Goal: Find specific page/section: Find specific page/section

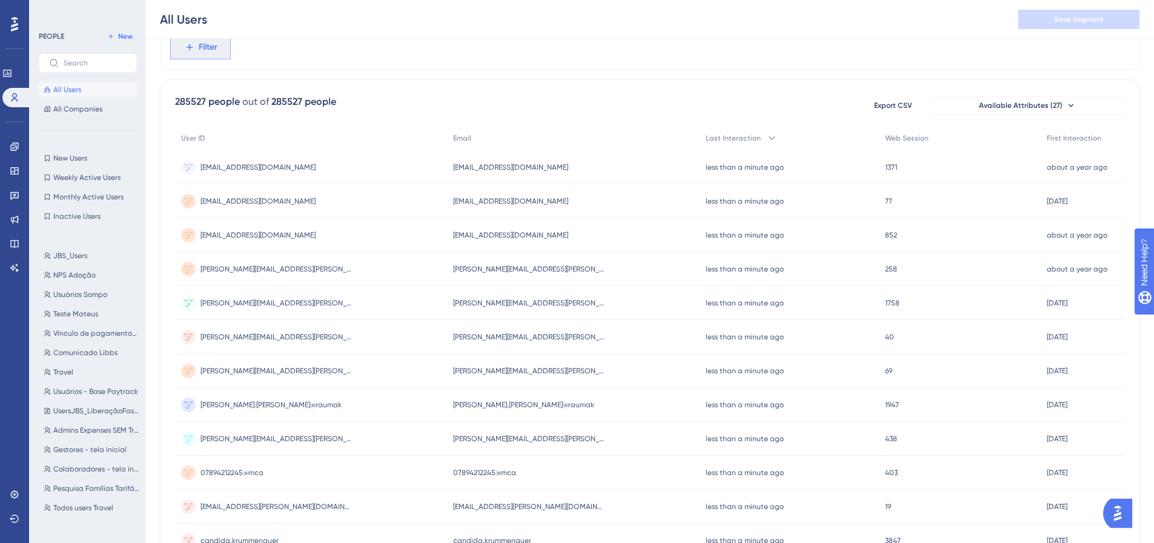
click at [209, 55] on button "Filter" at bounding box center [200, 47] width 61 height 24
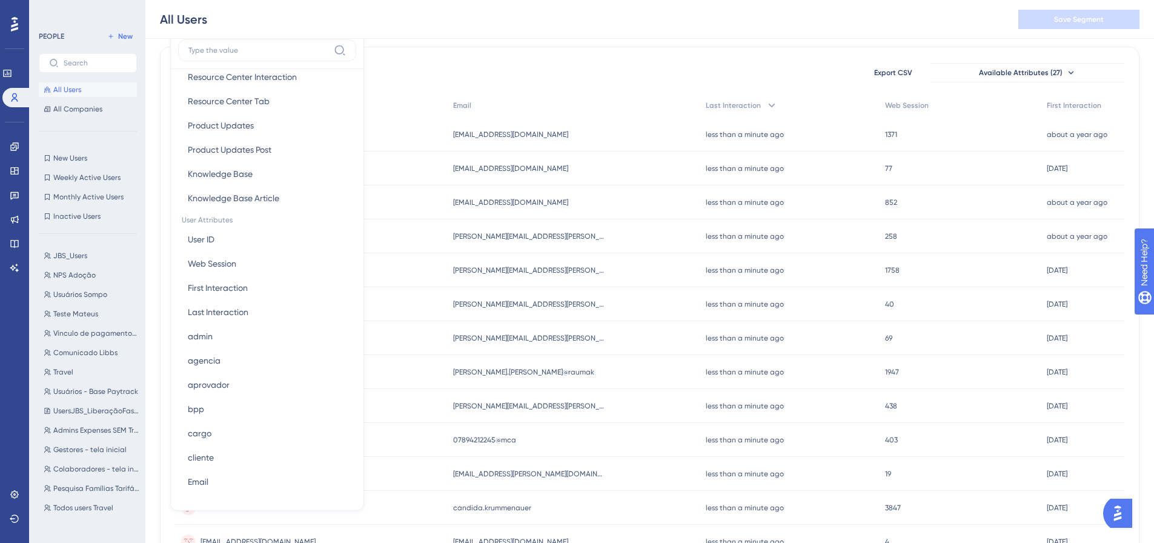
scroll to position [424, 0]
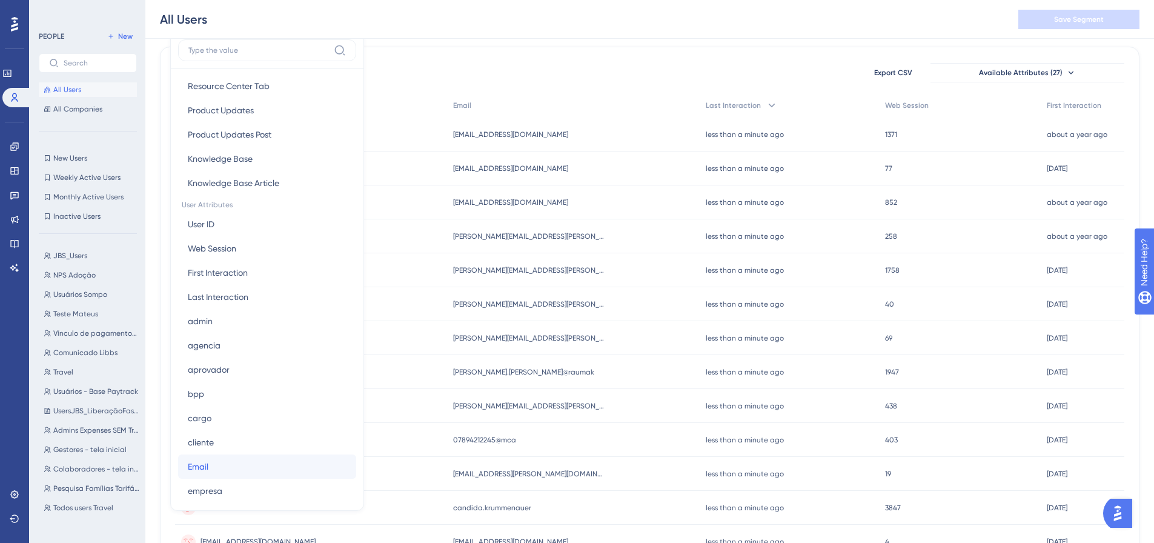
click at [250, 462] on button "Email Email" at bounding box center [267, 466] width 178 height 24
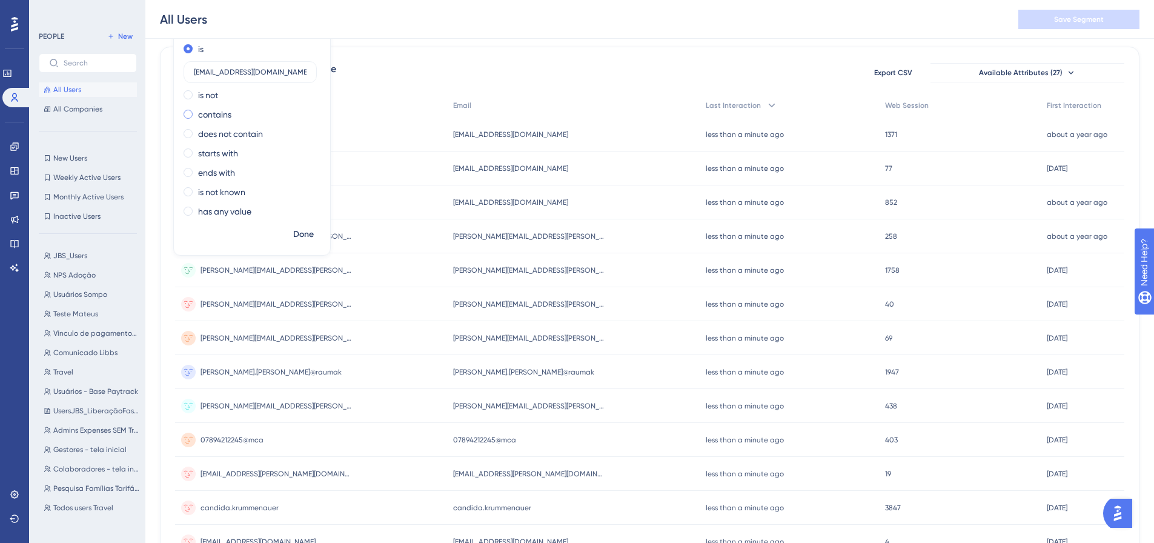
type input "[EMAIL_ADDRESS][DOMAIN_NAME]"
click at [206, 110] on label "contains" at bounding box center [214, 114] width 33 height 15
click at [294, 231] on span "Done" at bounding box center [303, 234] width 21 height 15
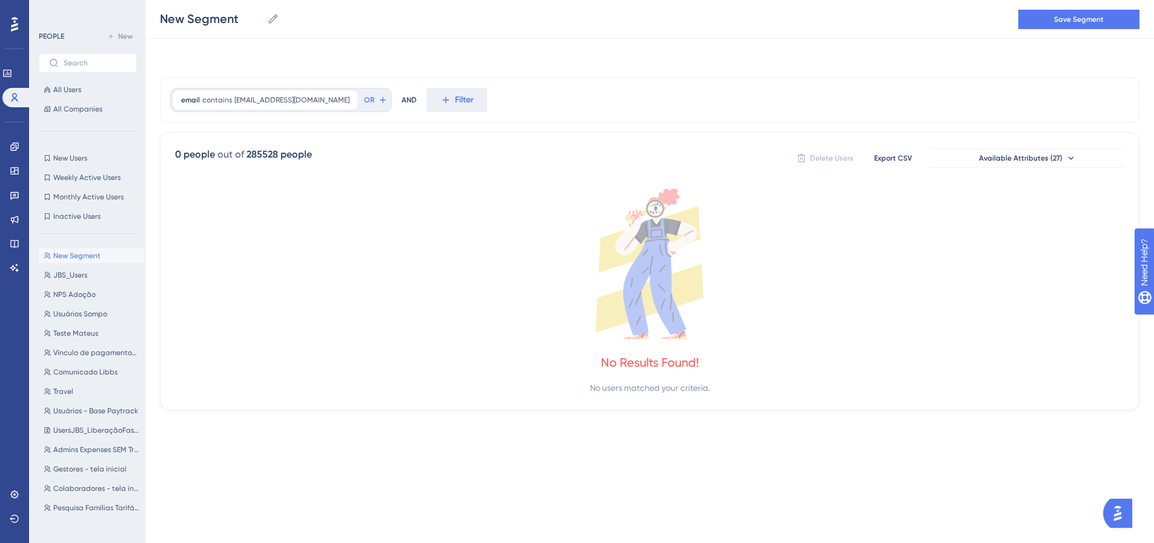
scroll to position [0, 0]
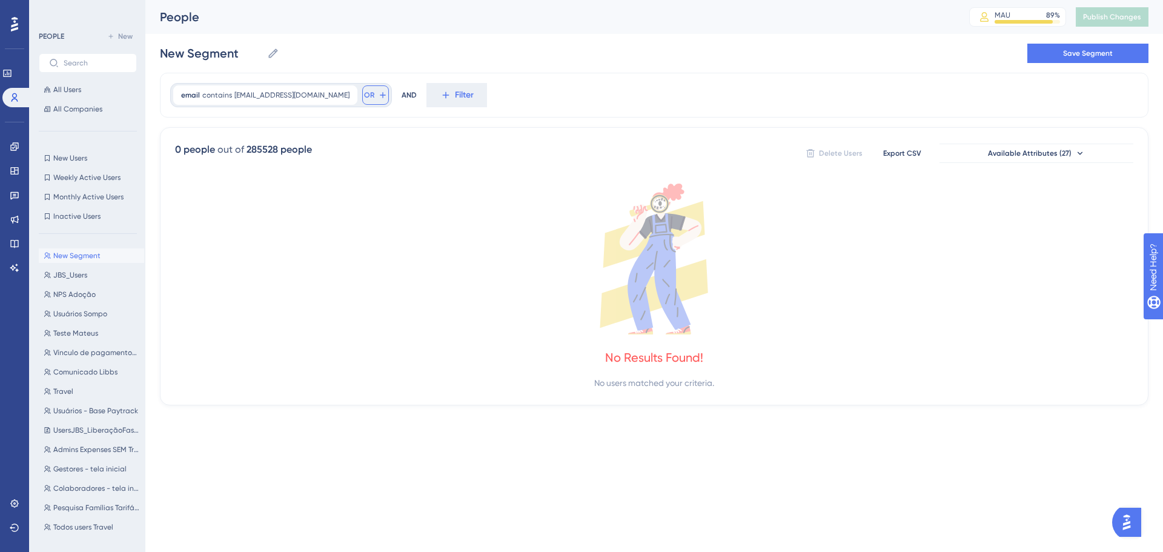
click at [364, 97] on span "OR" at bounding box center [369, 95] width 10 height 10
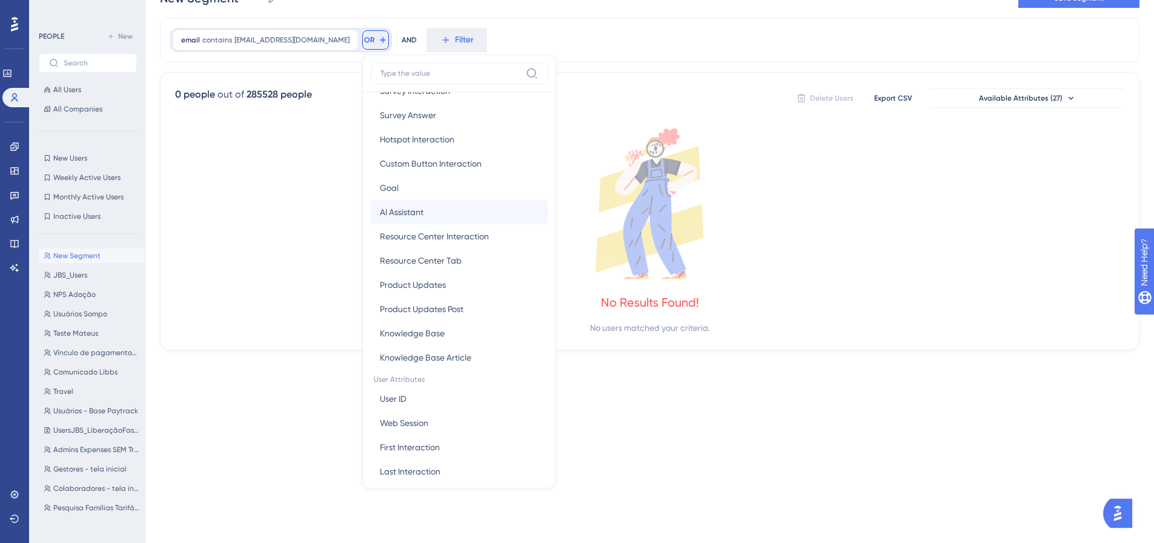
scroll to position [303, 0]
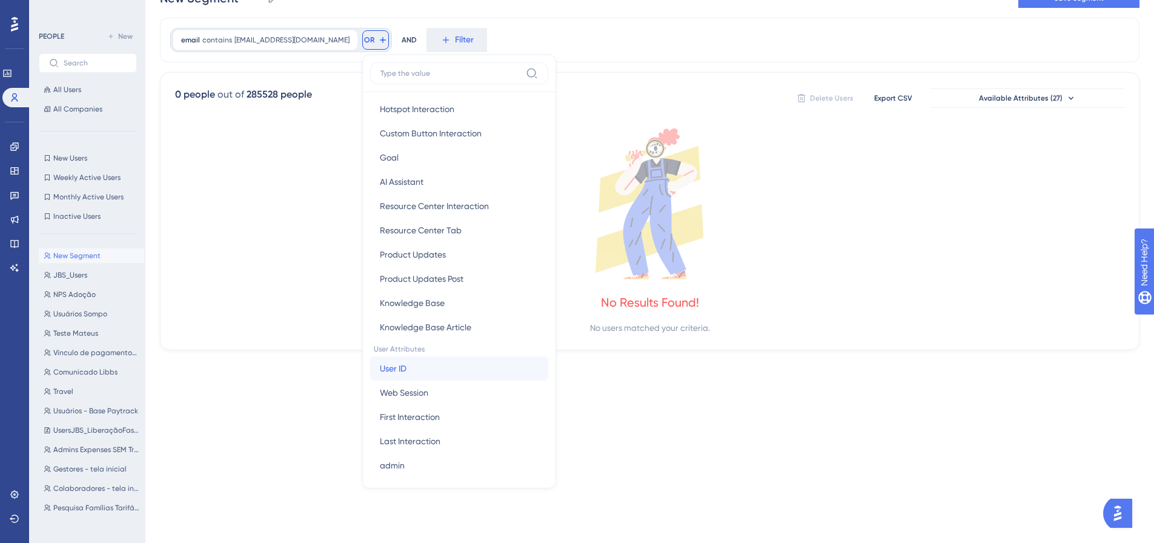
click at [375, 371] on button "User ID User ID" at bounding box center [459, 368] width 178 height 24
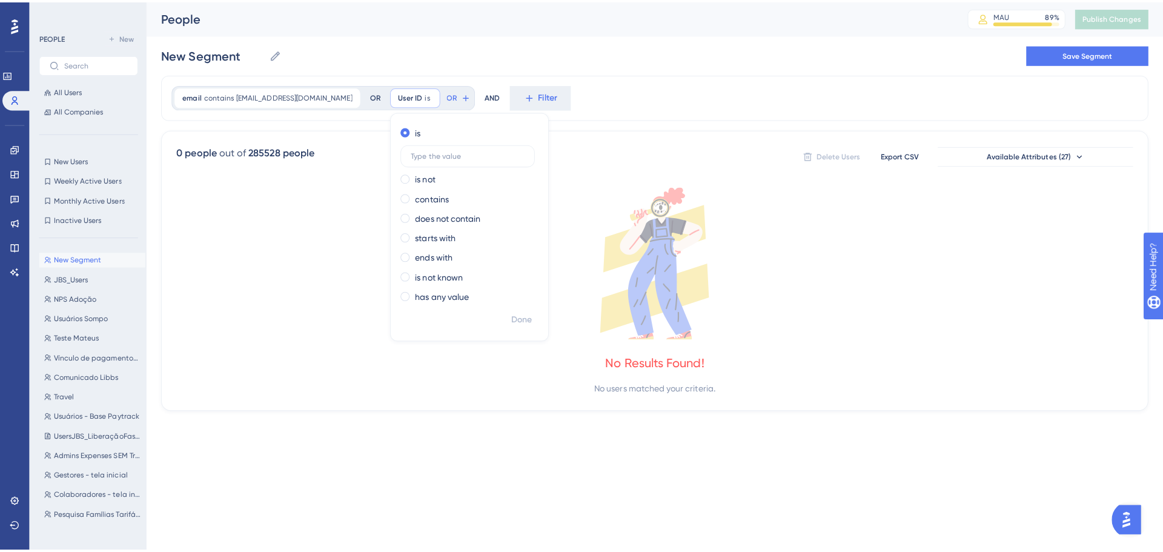
scroll to position [0, 0]
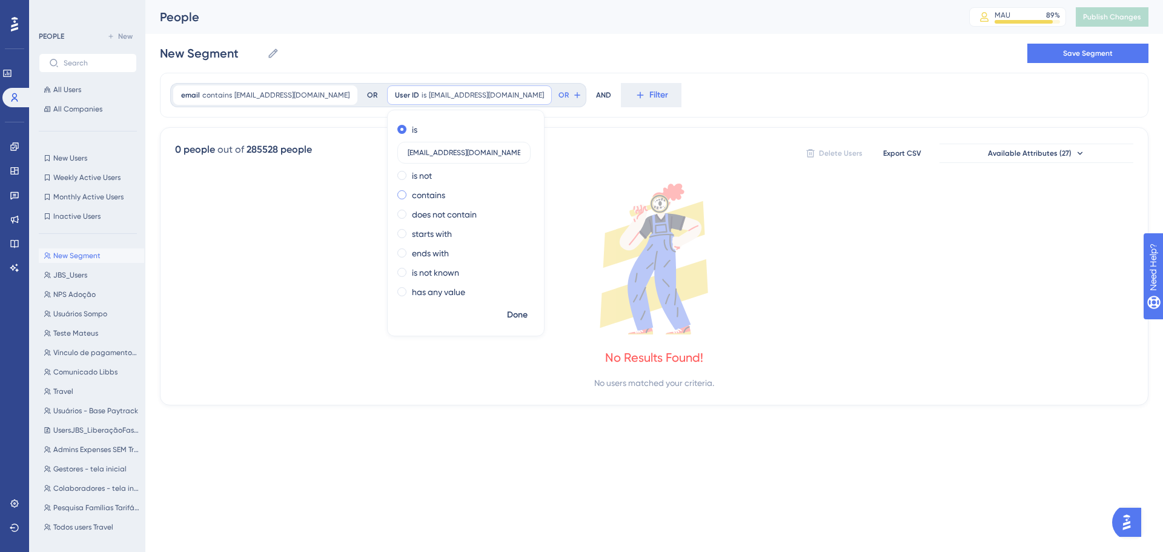
type input "[EMAIL_ADDRESS][DOMAIN_NAME]"
click at [414, 196] on div "contains" at bounding box center [463, 195] width 132 height 15
click at [507, 310] on span "Done" at bounding box center [517, 315] width 21 height 15
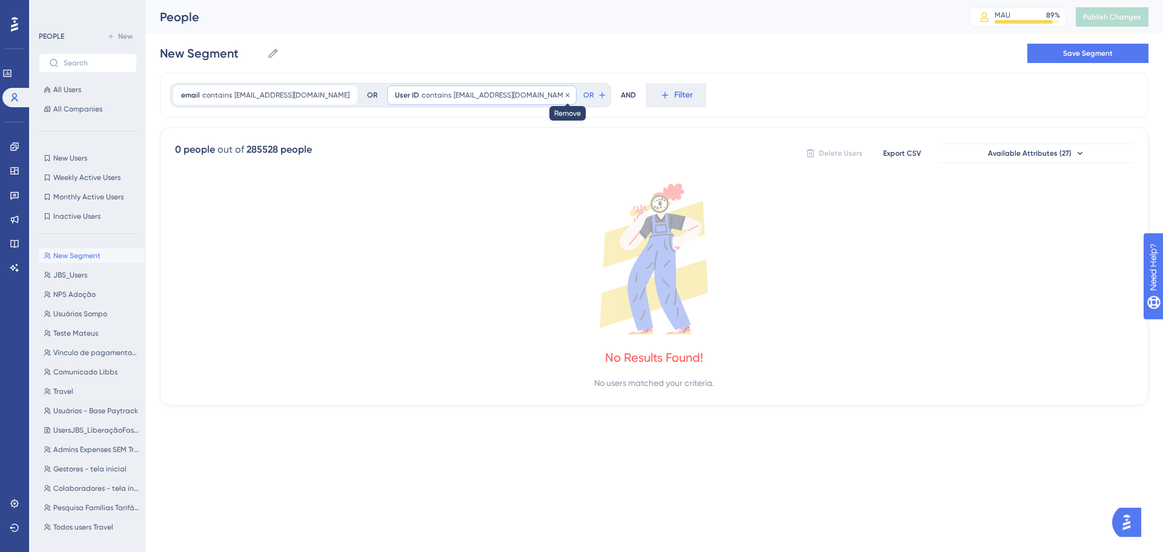
click at [566, 96] on icon at bounding box center [568, 95] width 4 height 4
click at [259, 94] on span "[EMAIL_ADDRESS][DOMAIN_NAME]" at bounding box center [291, 95] width 115 height 10
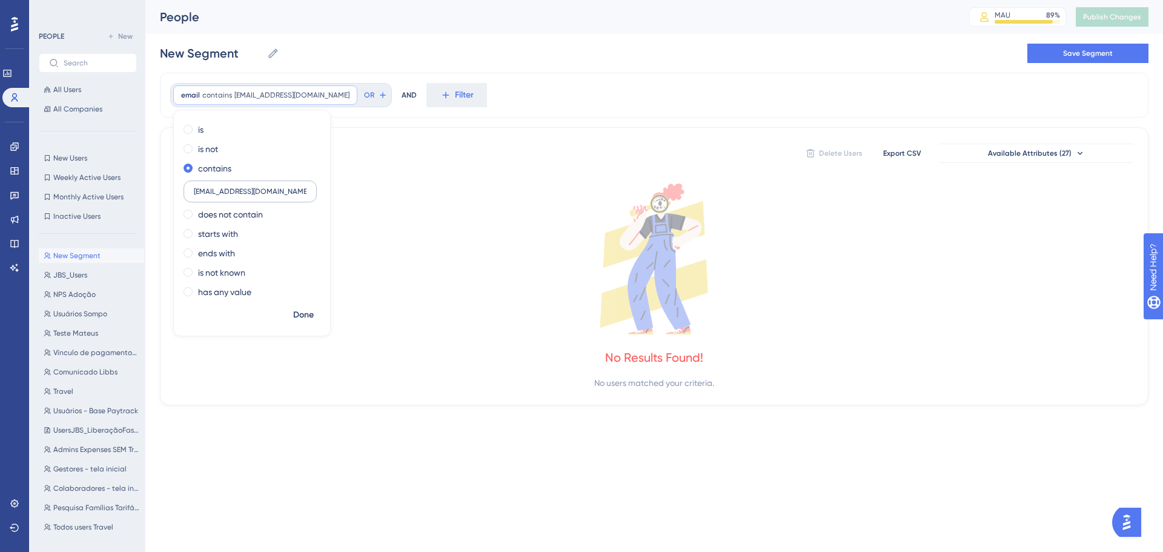
drag, startPoint x: 284, startPoint y: 186, endPoint x: 248, endPoint y: 190, distance: 36.0
click at [233, 197] on label "[EMAIL_ADDRESS][DOMAIN_NAME]" at bounding box center [249, 191] width 133 height 22
click at [299, 196] on label "[EMAIL_ADDRESS][DOMAIN_NAME]" at bounding box center [249, 191] width 133 height 22
click at [299, 196] on input "[EMAIL_ADDRESS][DOMAIN_NAME]" at bounding box center [250, 191] width 113 height 8
drag, startPoint x: 286, startPoint y: 191, endPoint x: 217, endPoint y: 199, distance: 69.5
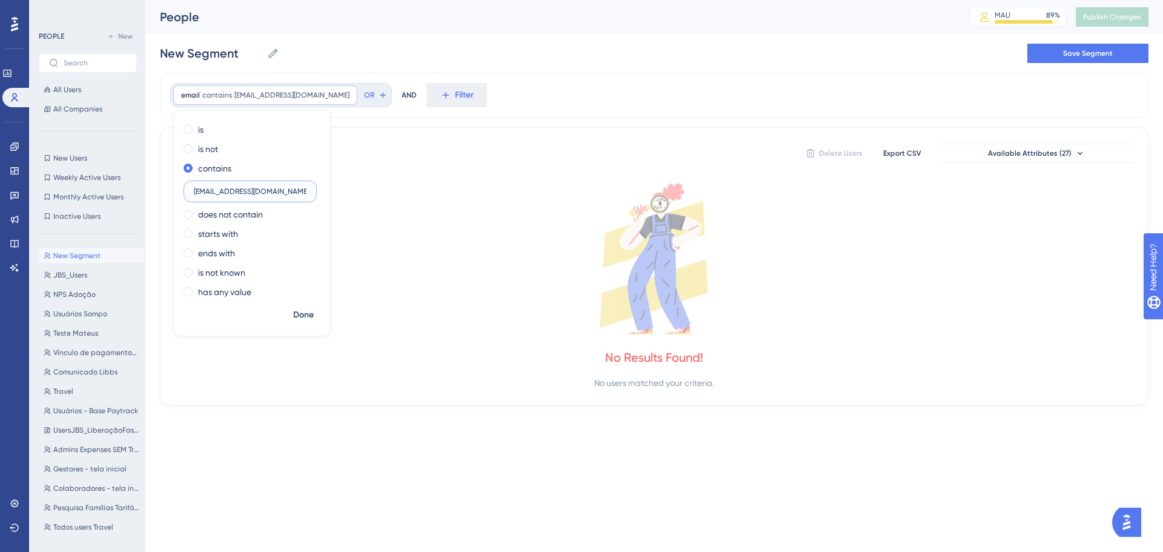
click at [217, 199] on label "[EMAIL_ADDRESS][DOMAIN_NAME]" at bounding box center [249, 191] width 133 height 22
type input "dolglas"
click at [298, 317] on span "Done" at bounding box center [303, 315] width 21 height 15
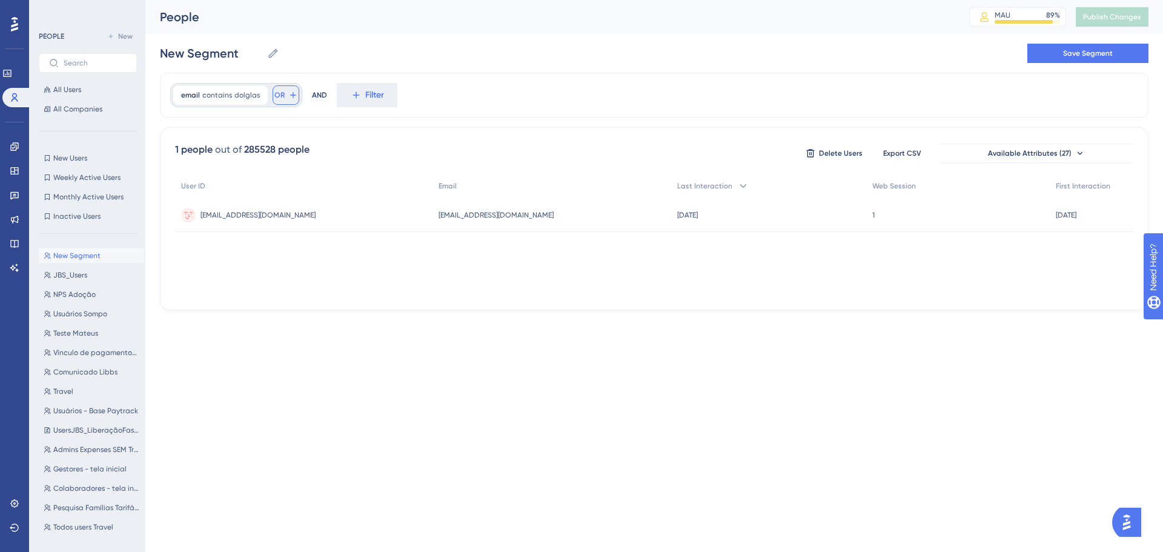
click at [283, 93] on button "OR" at bounding box center [285, 94] width 27 height 19
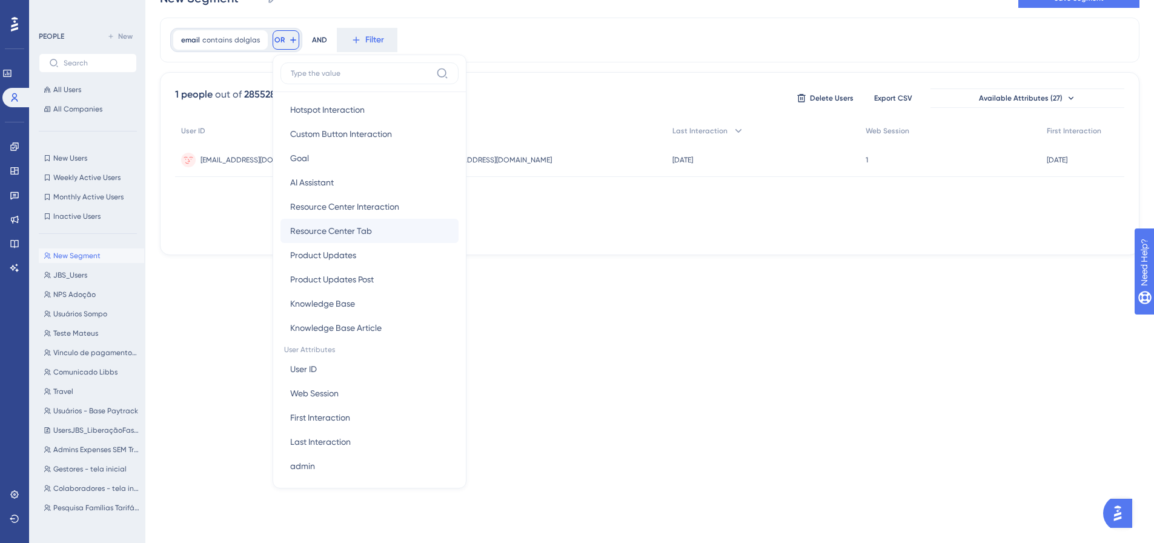
scroll to position [303, 0]
click at [334, 379] on button "User ID User ID" at bounding box center [369, 368] width 178 height 24
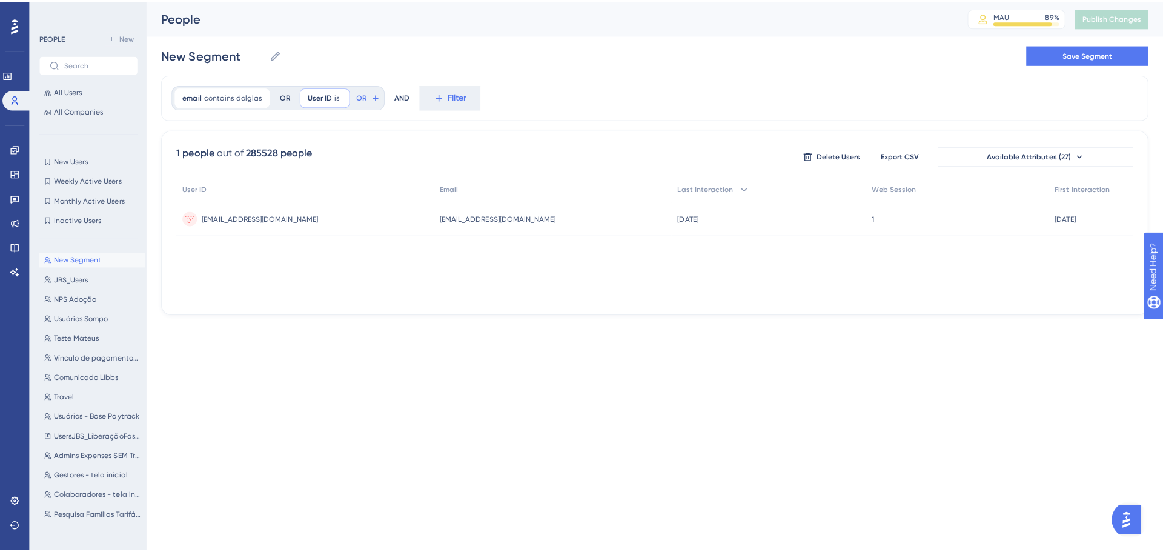
scroll to position [0, 0]
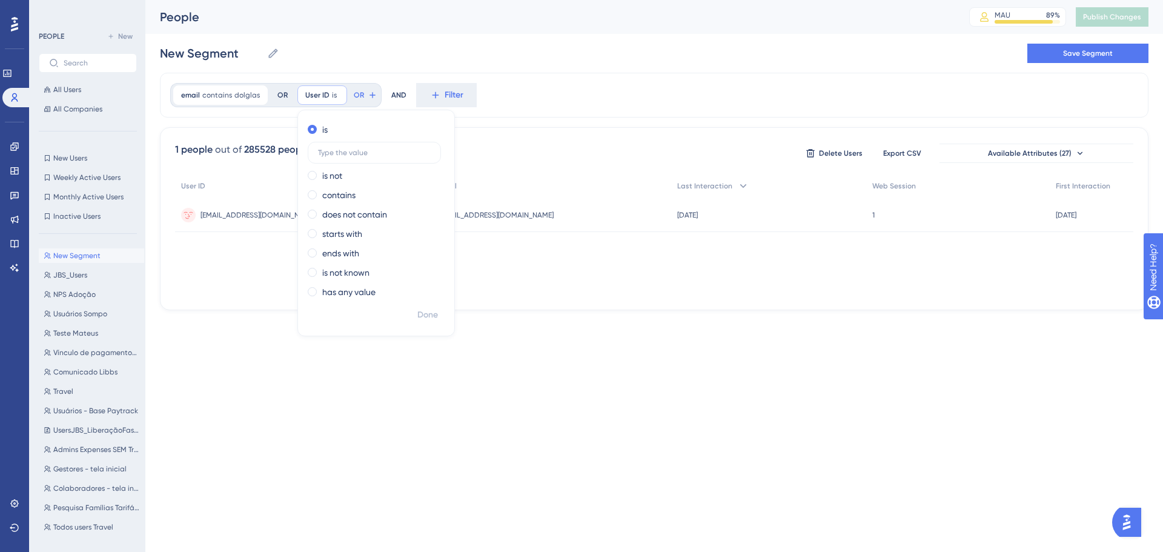
click at [340, 185] on div "is is not contains does not contain starts with ends with is not known has any …" at bounding box center [376, 212] width 156 height 184
click at [338, 193] on label "contains" at bounding box center [338, 195] width 33 height 15
type input "dolglas"
click at [429, 316] on span "Done" at bounding box center [427, 315] width 21 height 15
